Goal: Task Accomplishment & Management: Manage account settings

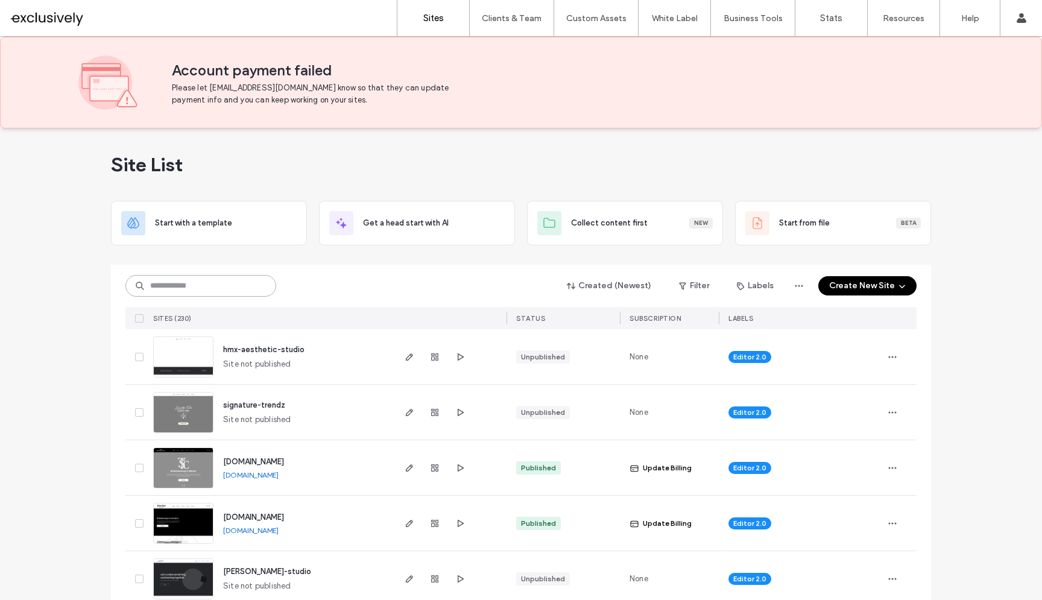
click at [234, 292] on input at bounding box center [200, 286] width 151 height 22
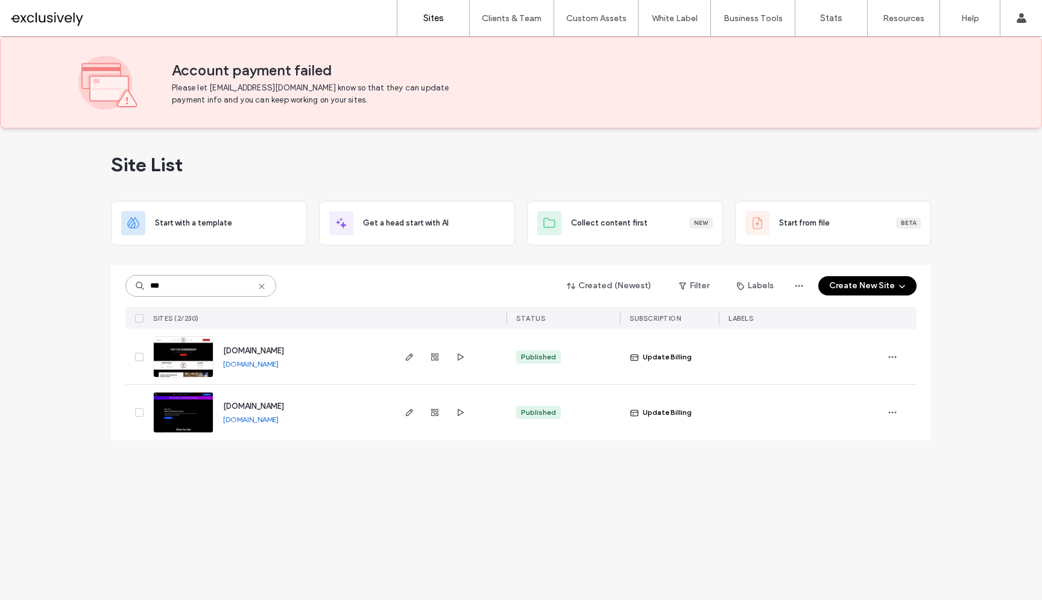
type input "***"
click at [284, 348] on span "[DOMAIN_NAME]" at bounding box center [253, 350] width 61 height 9
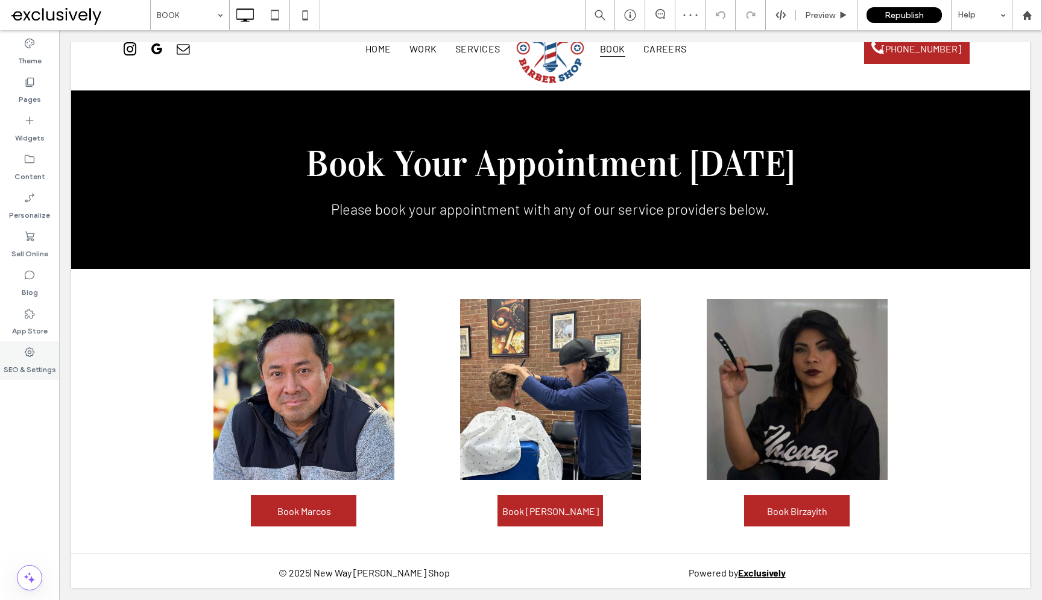
click at [40, 349] on div "SEO & Settings" at bounding box center [29, 360] width 59 height 39
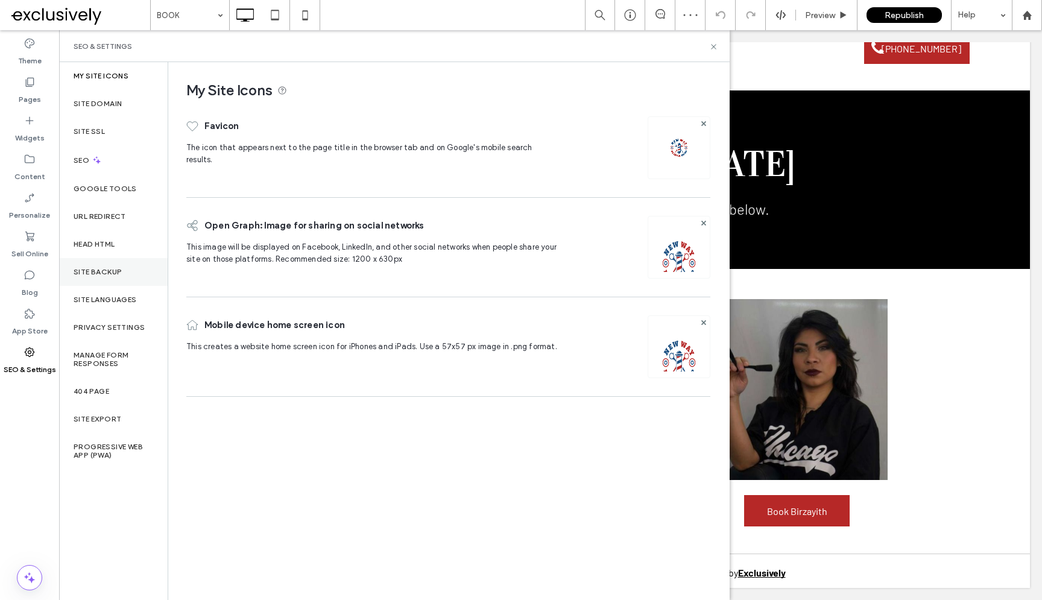
click at [109, 266] on div "Site Backup" at bounding box center [113, 272] width 108 height 28
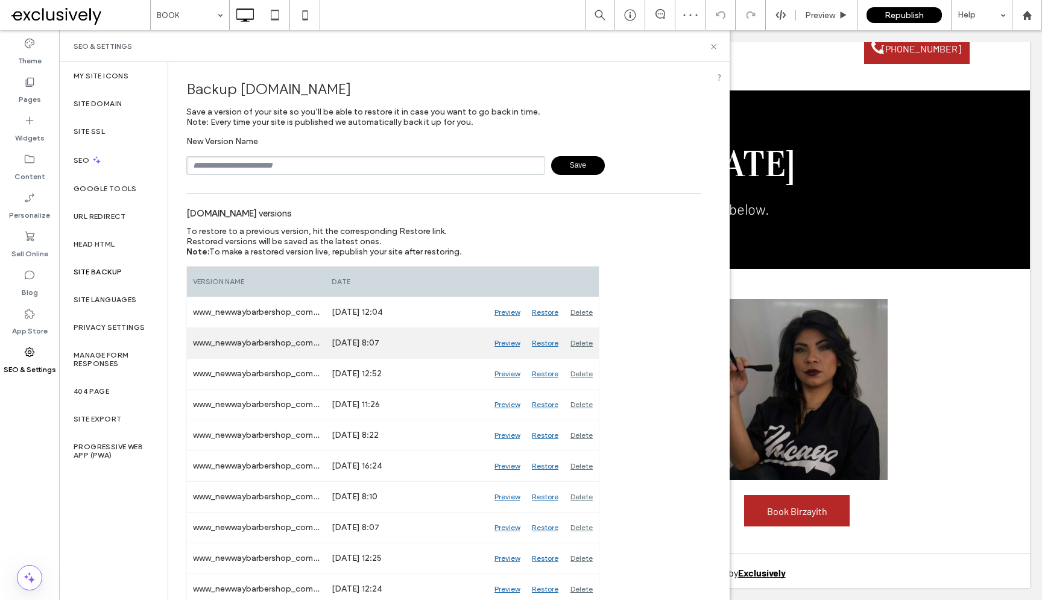
click at [515, 344] on div "Preview" at bounding box center [506, 343] width 37 height 30
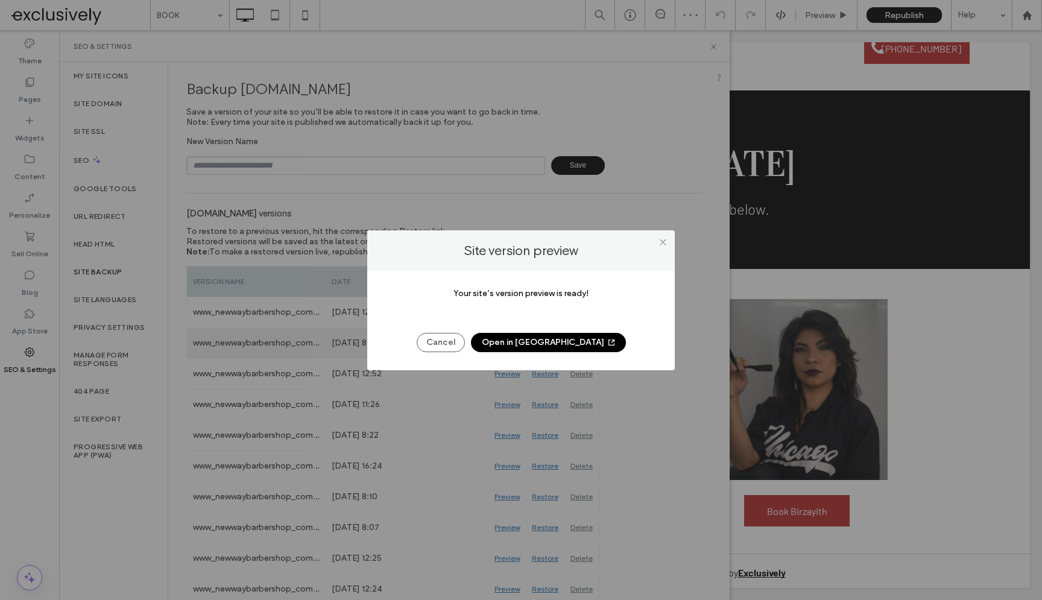
click at [515, 344] on button "Open in New Tab" at bounding box center [548, 342] width 155 height 19
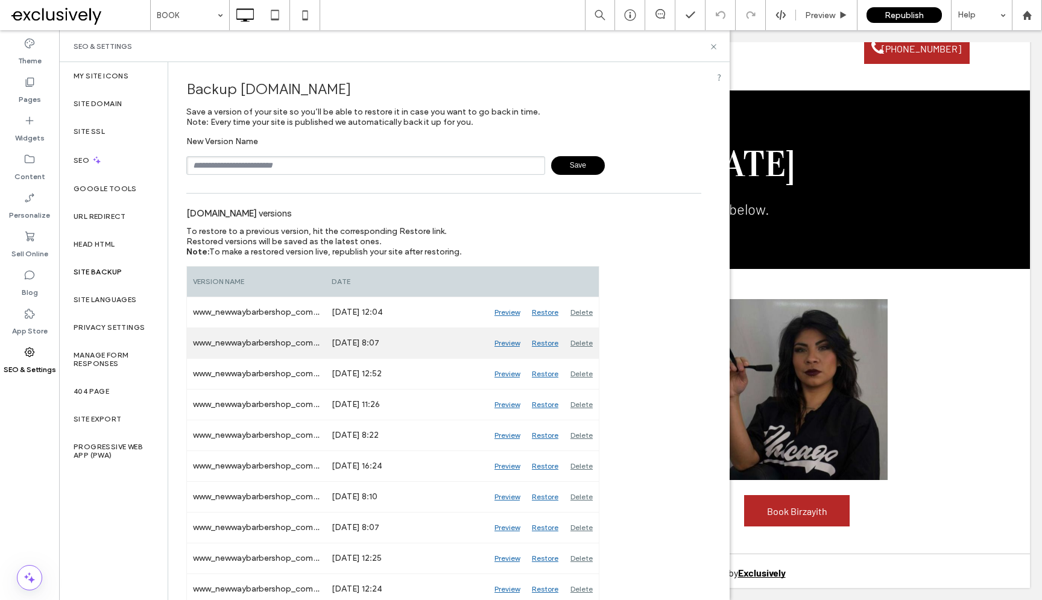
click at [546, 347] on div "Restore" at bounding box center [545, 343] width 39 height 30
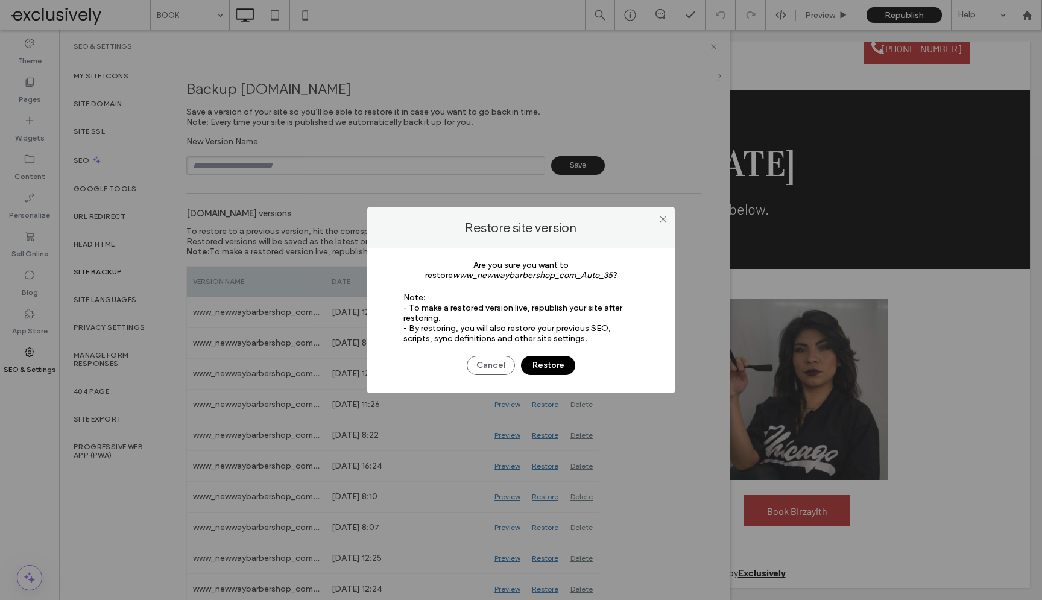
click at [552, 368] on button "Restore" at bounding box center [548, 365] width 54 height 19
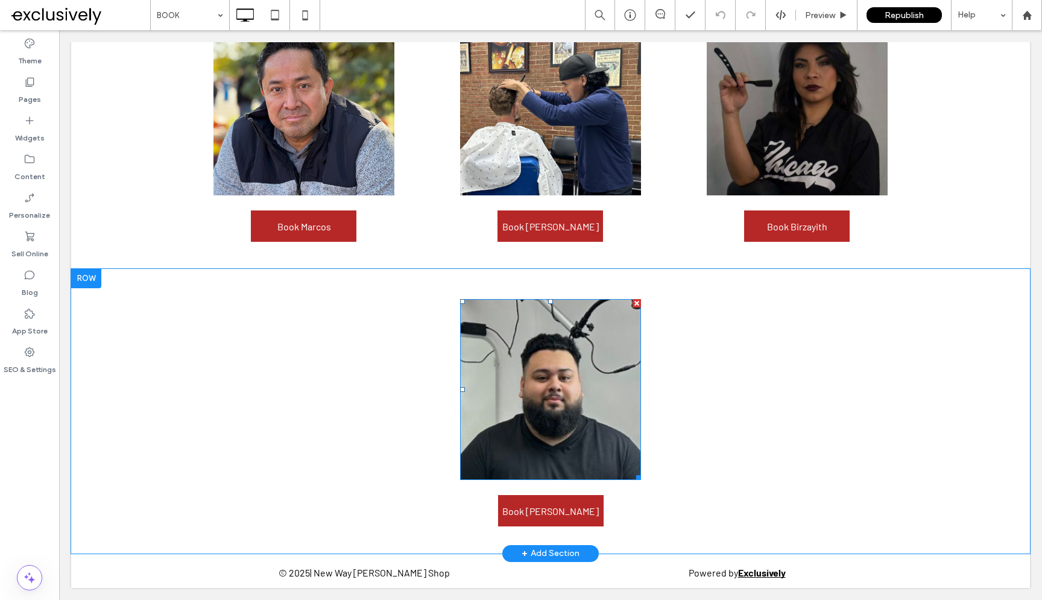
click at [562, 422] on img at bounding box center [550, 389] width 181 height 181
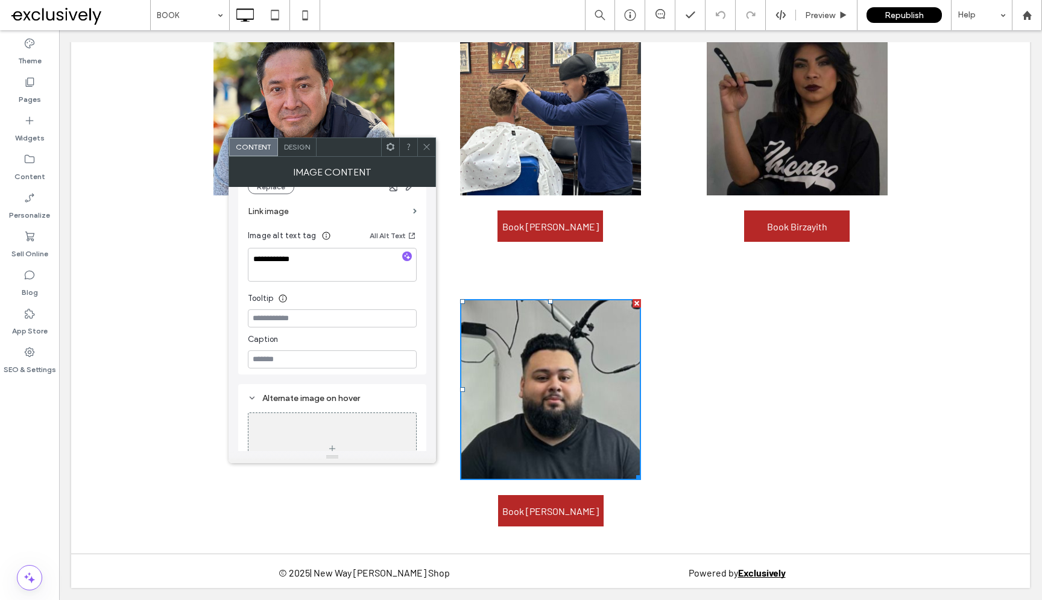
scroll to position [328, 0]
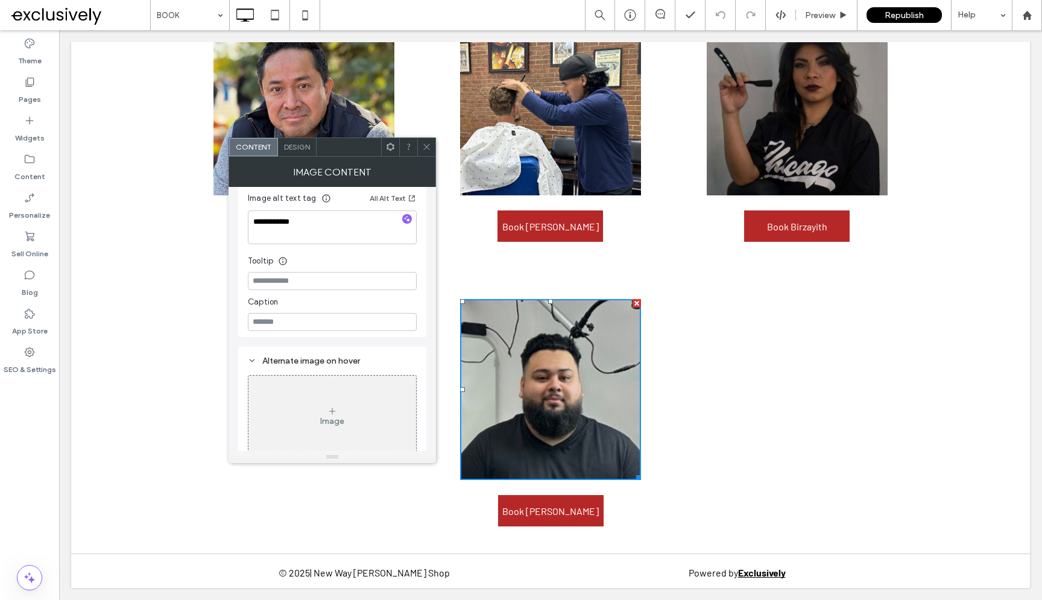
click at [430, 144] on icon at bounding box center [426, 146] width 9 height 9
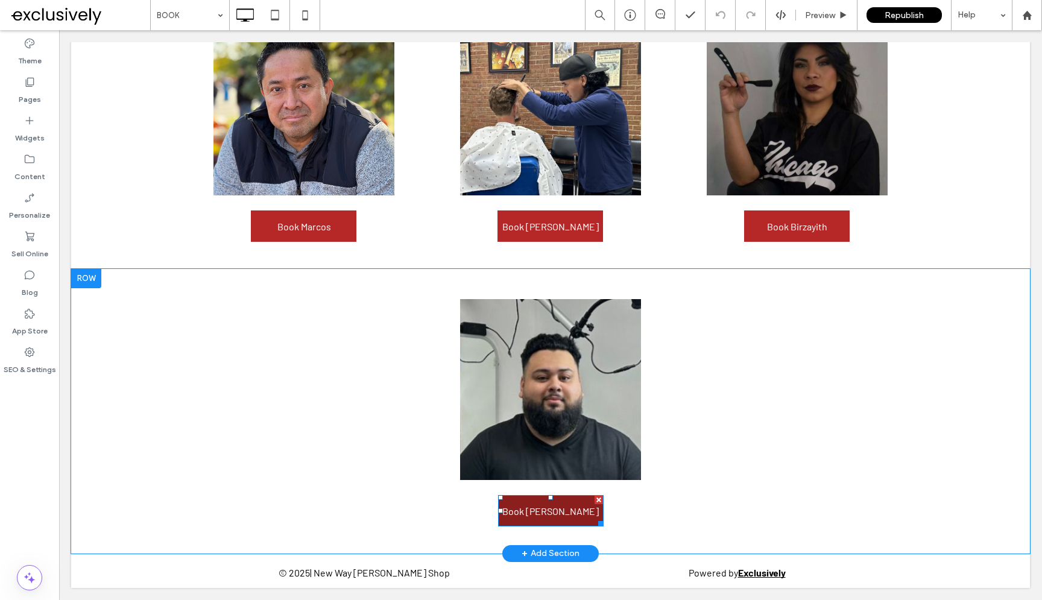
click at [520, 506] on link "Book [PERSON_NAME]" at bounding box center [550, 510] width 105 height 31
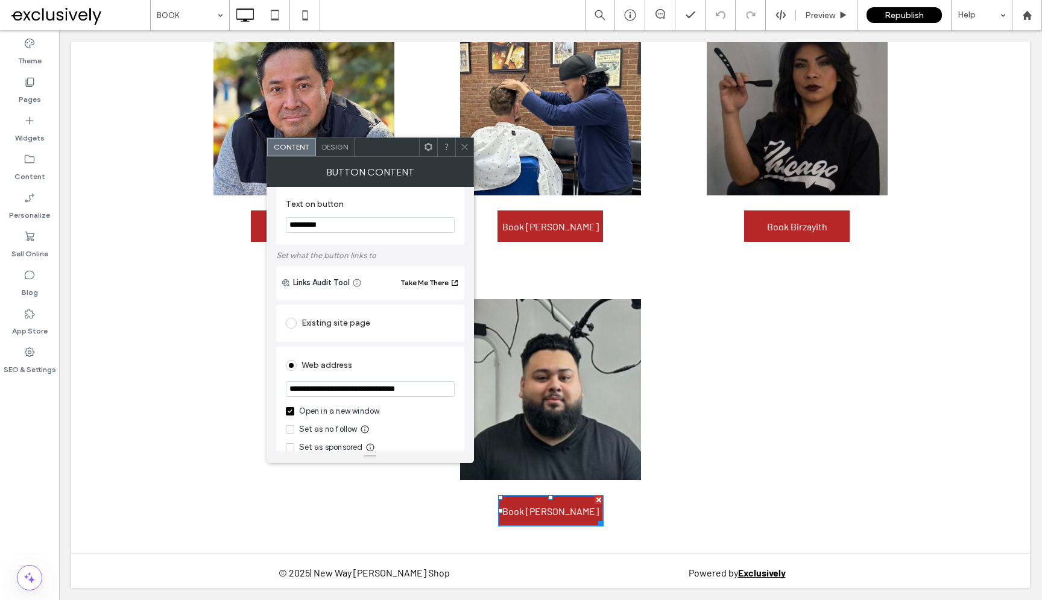
scroll to position [17, 0]
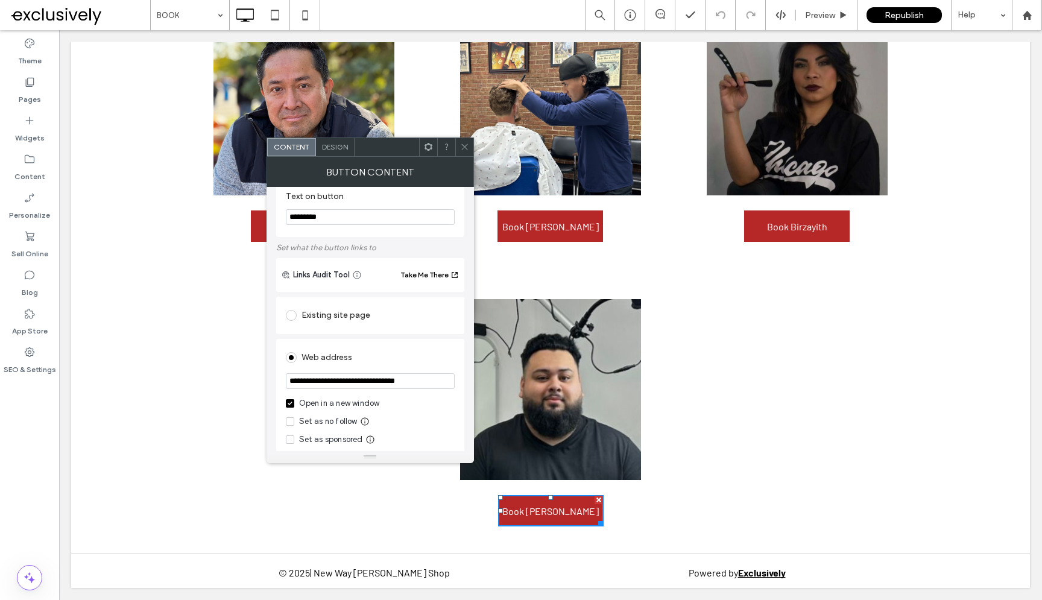
click at [469, 149] on div at bounding box center [464, 147] width 18 height 18
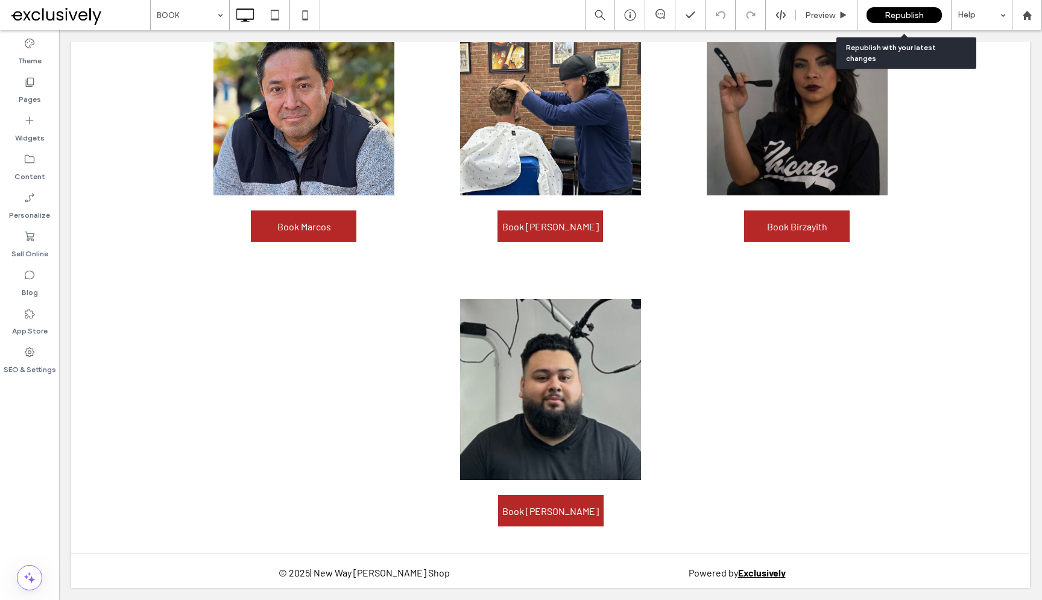
click at [902, 15] on span "Republish" at bounding box center [903, 15] width 39 height 10
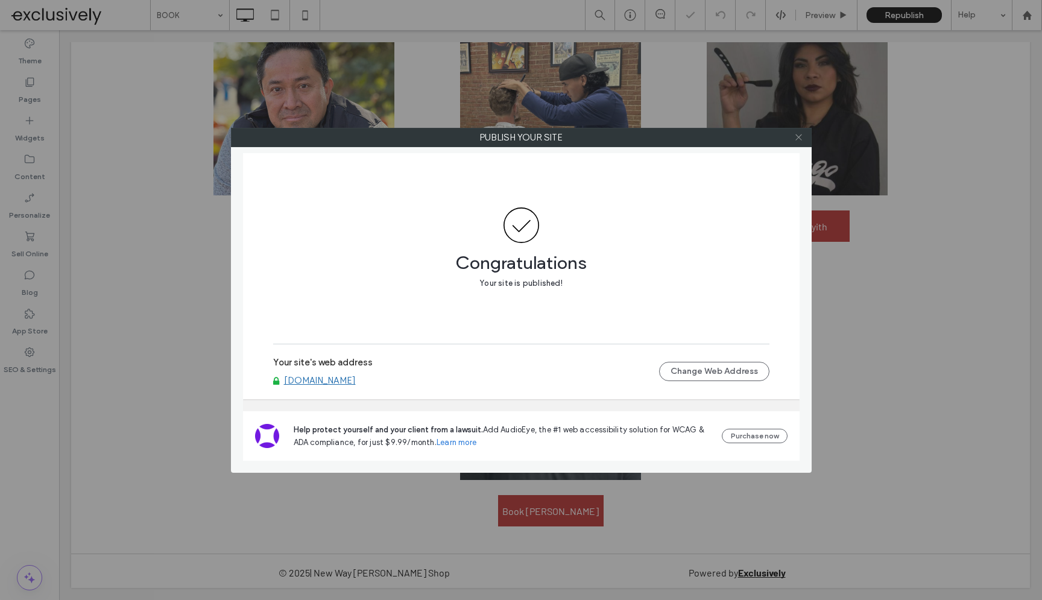
click at [800, 139] on icon at bounding box center [798, 137] width 9 height 9
